Goal: Transaction & Acquisition: Purchase product/service

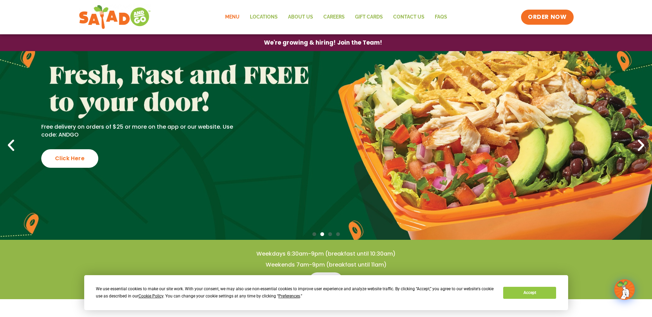
click at [226, 18] on link "Menu" at bounding box center [232, 17] width 25 height 16
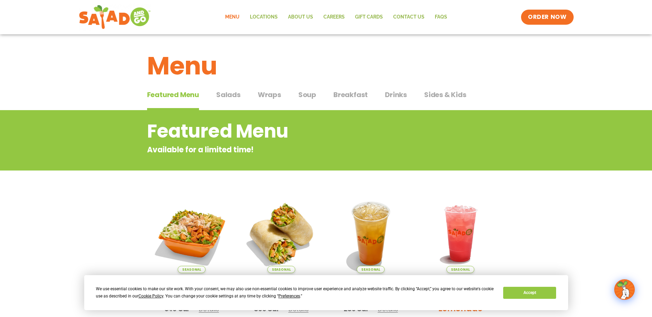
click at [229, 94] on span "Salads" at bounding box center [228, 95] width 24 height 10
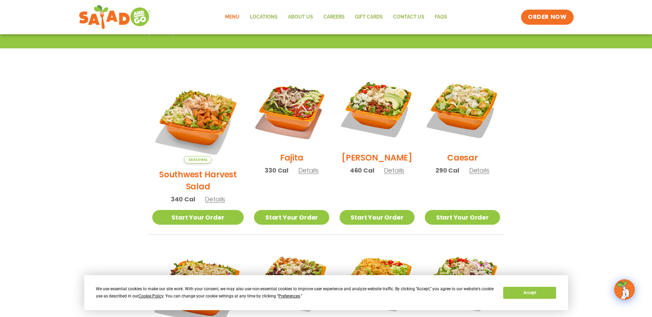
scroll to position [172, 0]
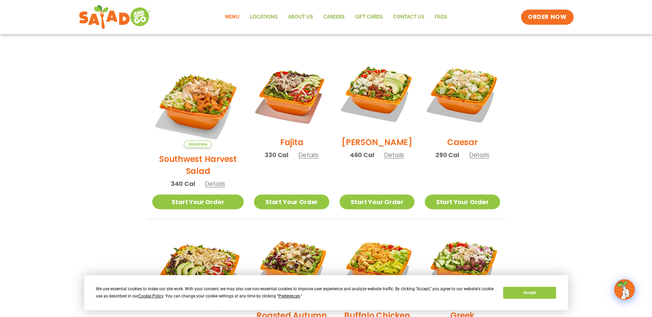
click at [209, 180] on span "Details" at bounding box center [215, 184] width 20 height 9
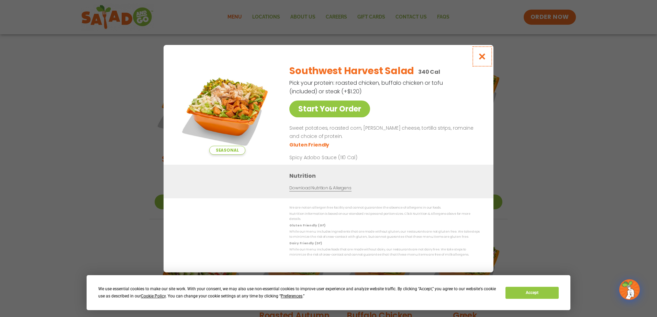
click at [480, 58] on icon "Close modal" at bounding box center [482, 56] width 9 height 7
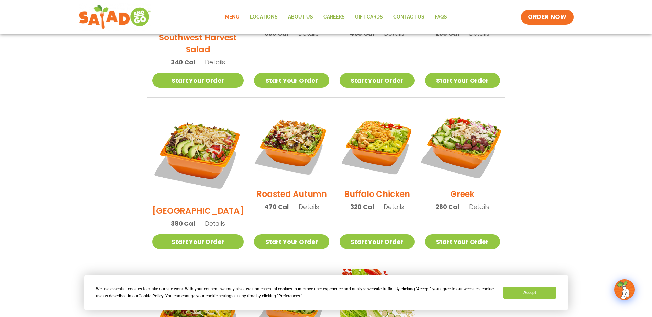
scroll to position [305, 0]
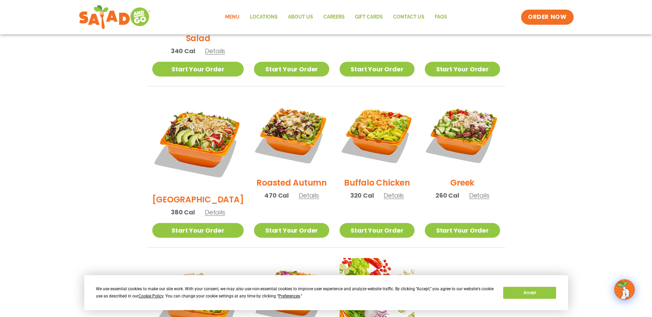
click at [479, 191] on span "Details" at bounding box center [479, 195] width 20 height 9
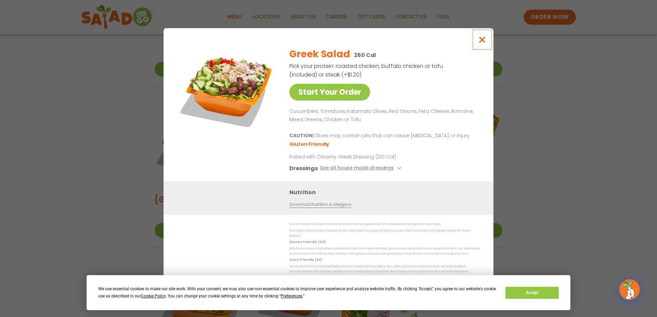
click at [482, 43] on icon "Close modal" at bounding box center [482, 39] width 9 height 7
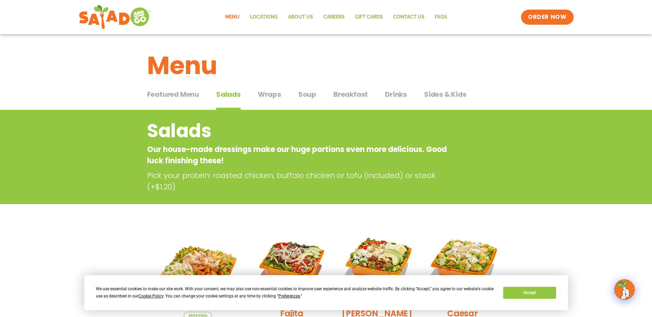
scroll to position [0, 0]
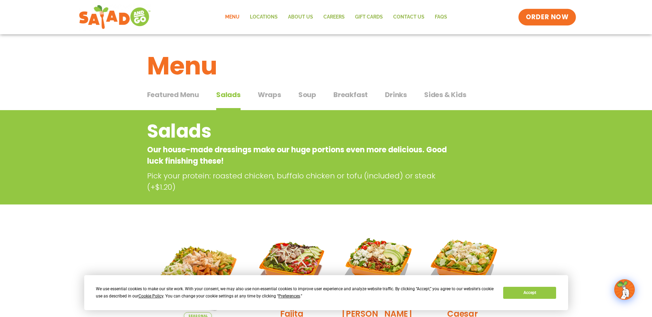
click at [544, 19] on span "ORDER NOW" at bounding box center [547, 17] width 43 height 9
